Goal: Task Accomplishment & Management: Manage account settings

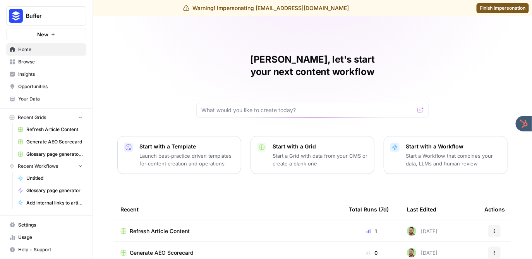
click at [36, 221] on link "Settings" at bounding box center [46, 225] width 80 height 12
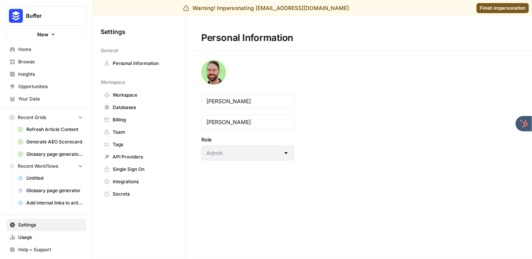
click at [127, 97] on span "Workspace" at bounding box center [144, 95] width 62 height 7
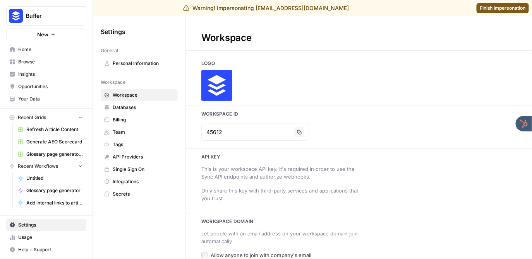
type input "[DOMAIN_NAME]"
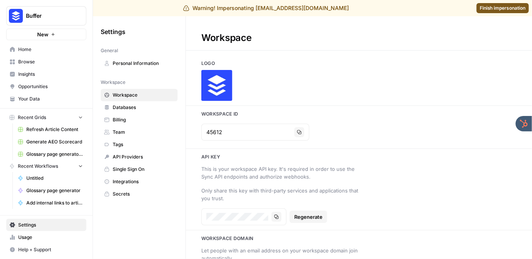
click at [125, 117] on span "Billing" at bounding box center [144, 120] width 62 height 7
